Goal: Transaction & Acquisition: Purchase product/service

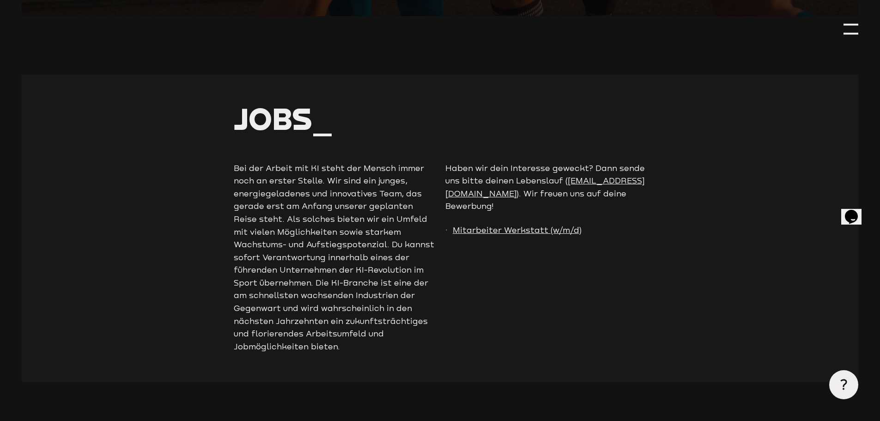
scroll to position [2149, 0]
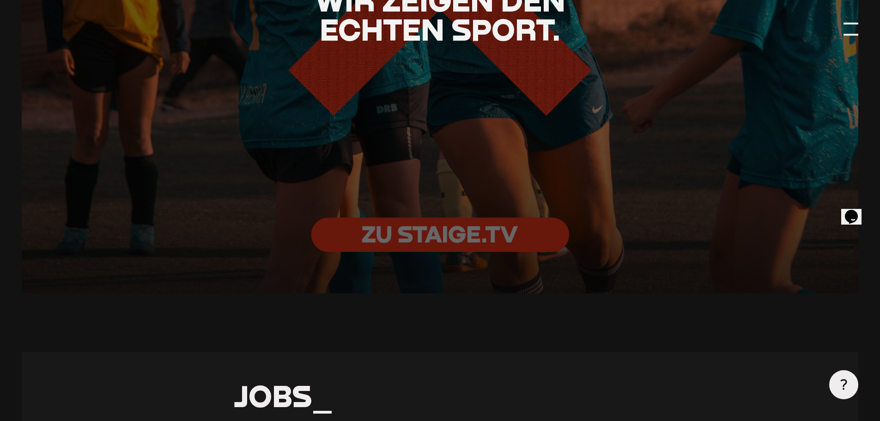
click at [851, 33] on div at bounding box center [851, 29] width 15 height 15
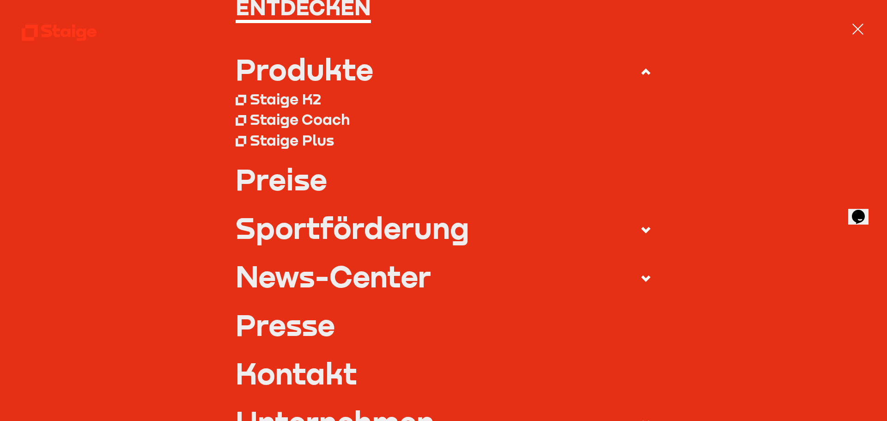
scroll to position [92, 0]
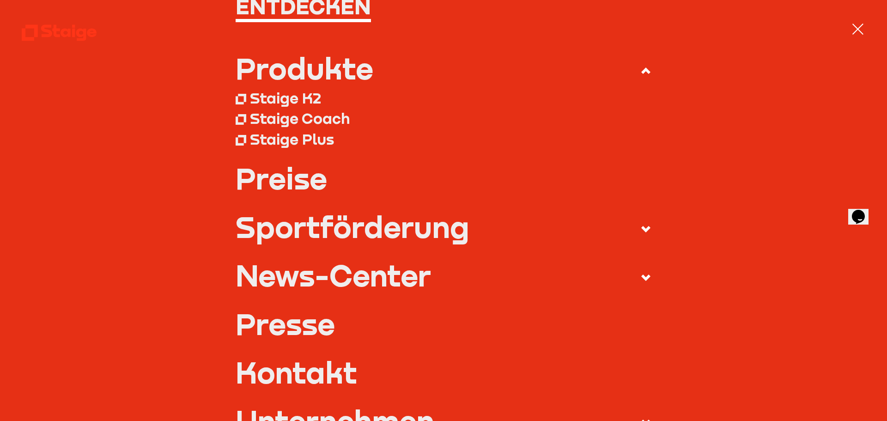
click at [316, 175] on link "Preise" at bounding box center [444, 178] width 416 height 29
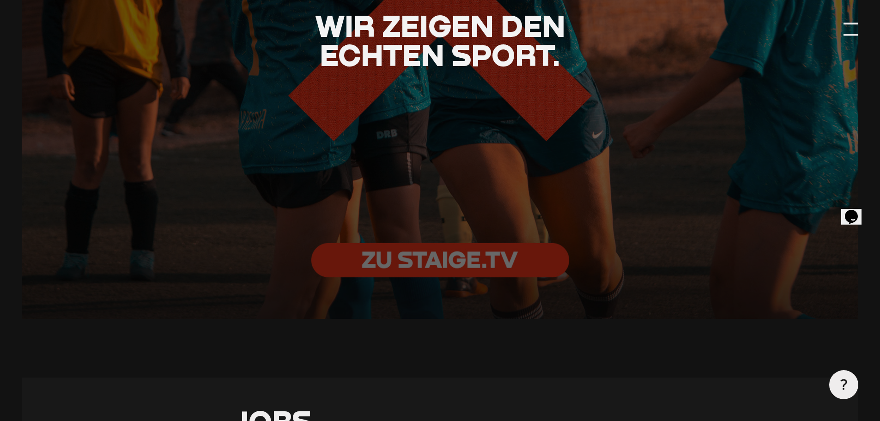
click at [848, 28] on div at bounding box center [851, 29] width 15 height 15
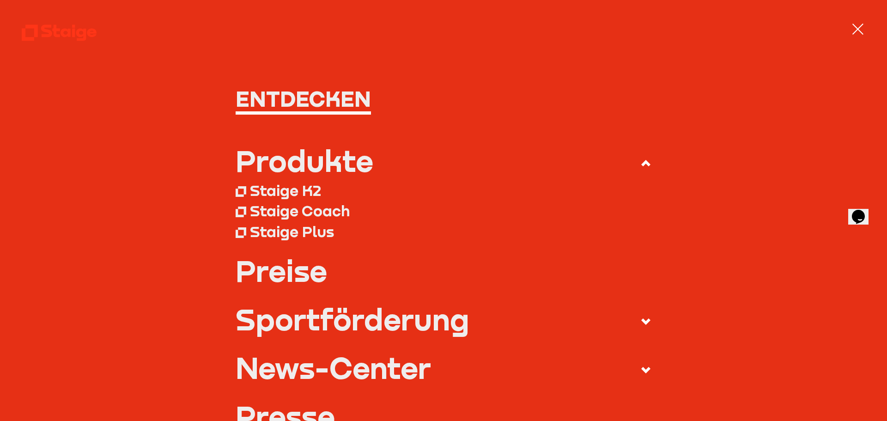
click at [279, 160] on div "Produkte" at bounding box center [305, 160] width 138 height 29
click at [0, 0] on input "Produkte" at bounding box center [0, 0] width 0 height 0
click at [278, 195] on div "Staige K2" at bounding box center [285, 190] width 71 height 18
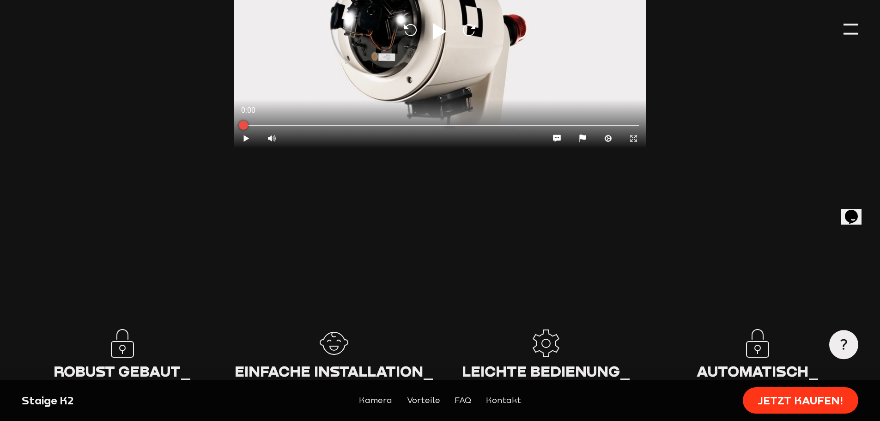
scroll to position [1109, 0]
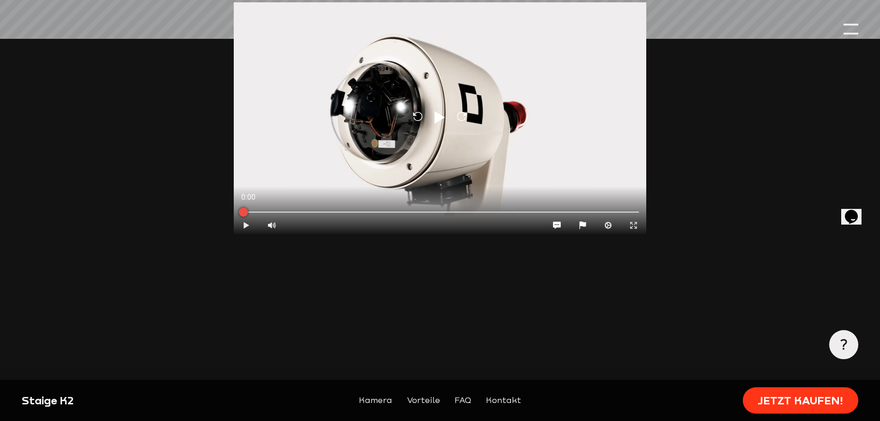
click at [244, 222] on icon at bounding box center [247, 225] width 6 height 6
click at [269, 216] on div at bounding box center [271, 225] width 25 height 18
type input "0"
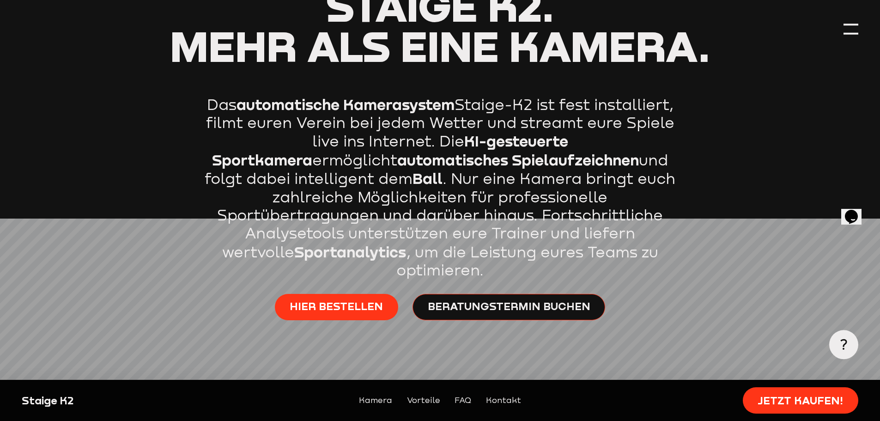
scroll to position [462, 0]
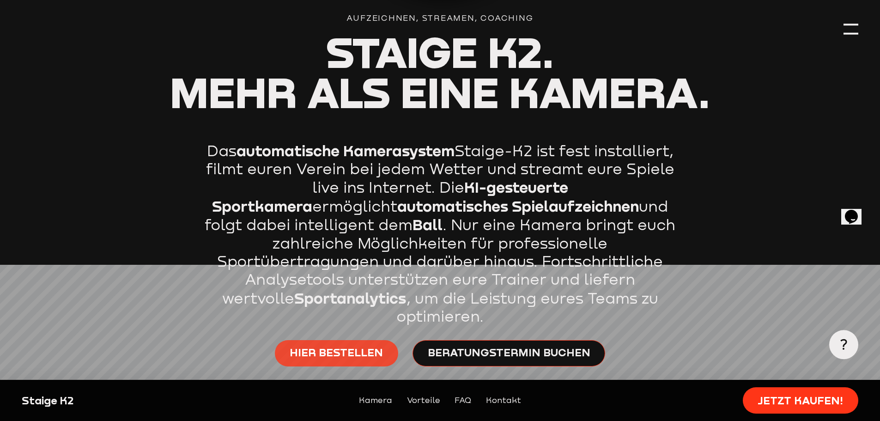
click at [342, 345] on span "Hier bestellen" at bounding box center [336, 352] width 93 height 15
